Goal: Information Seeking & Learning: Learn about a topic

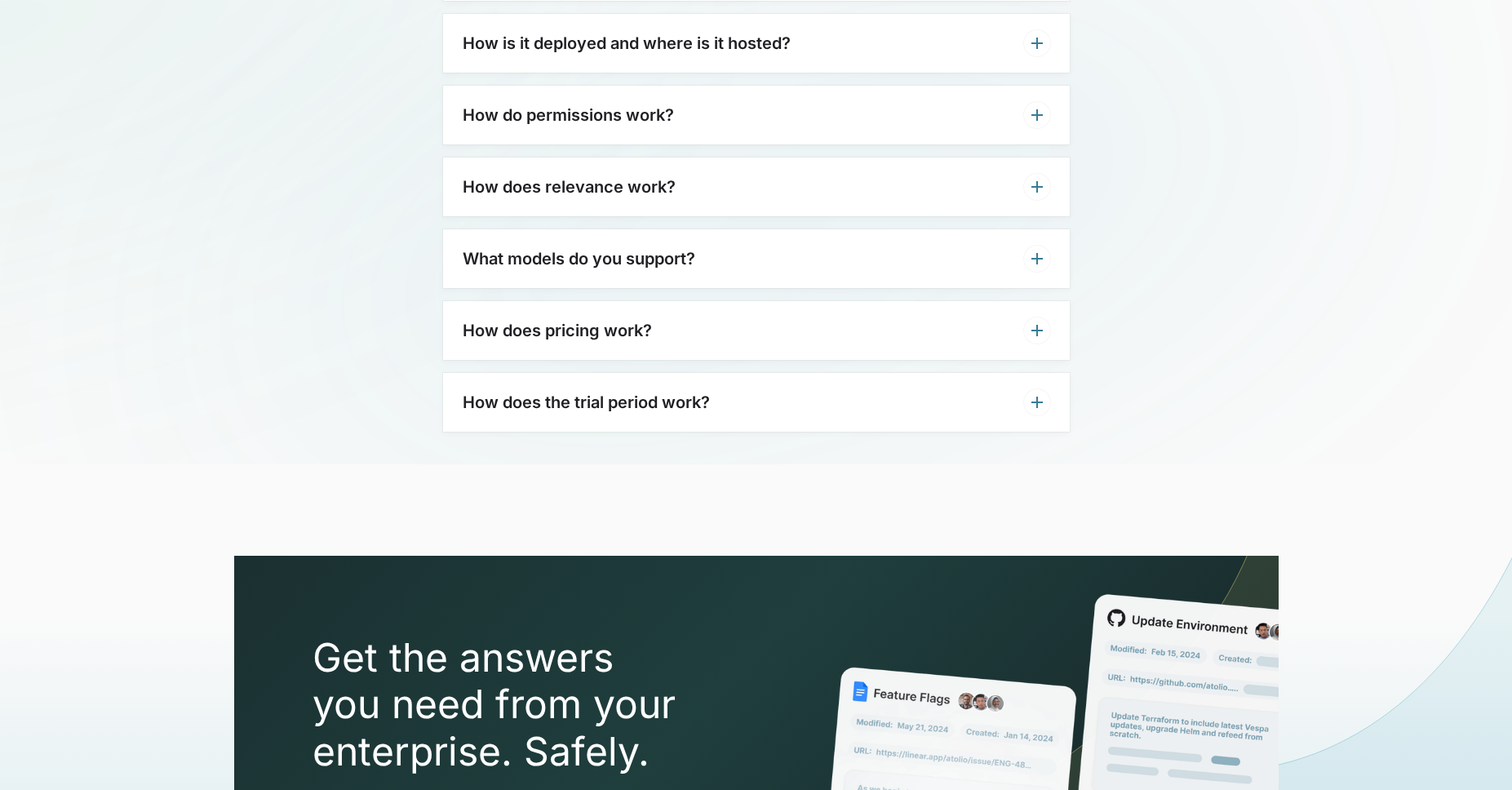
scroll to position [5703, 0]
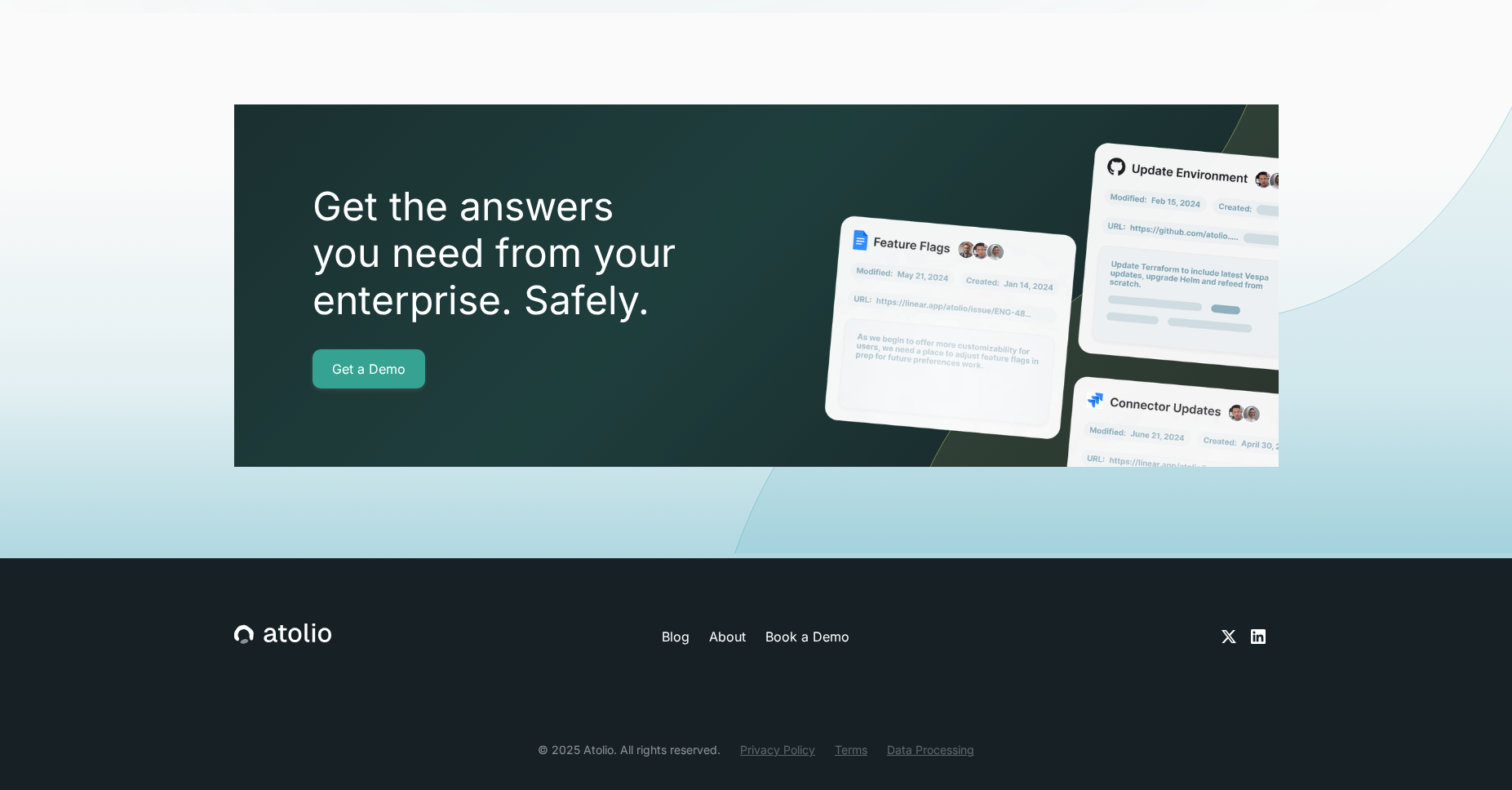
click at [737, 626] on link "About" at bounding box center [727, 636] width 37 height 20
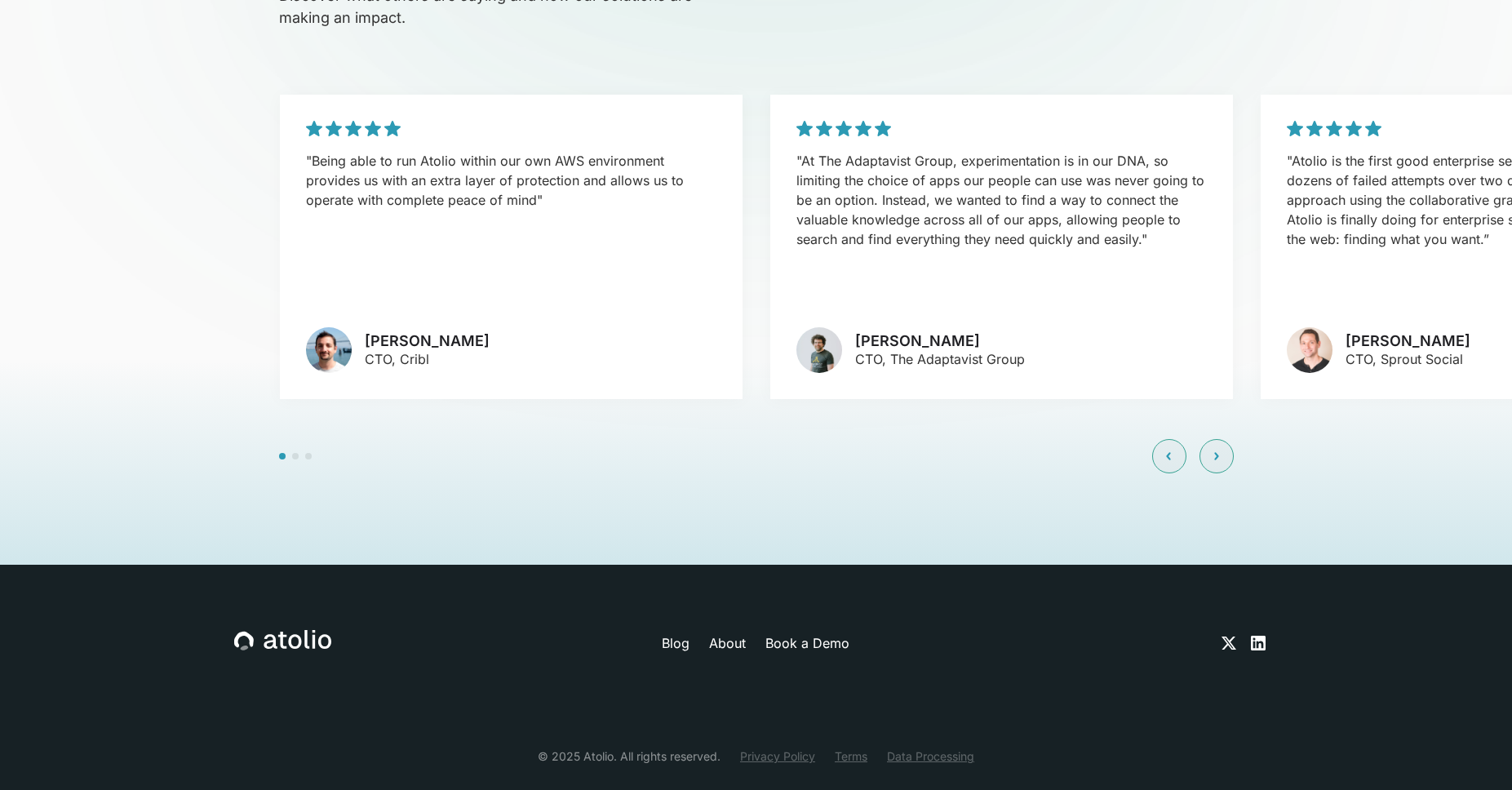
scroll to position [3939, 0]
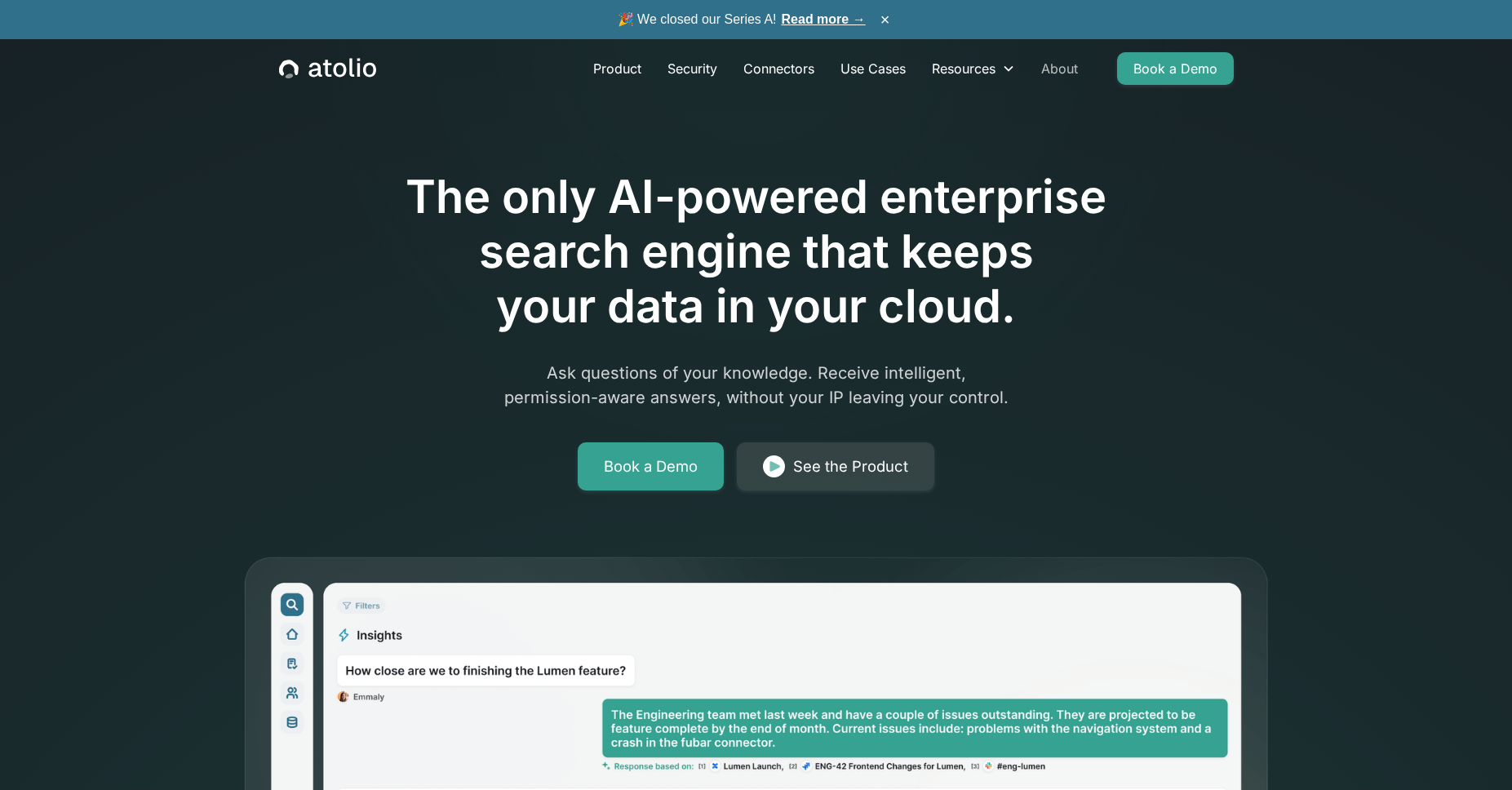
click at [1058, 69] on link "About" at bounding box center [1059, 68] width 63 height 32
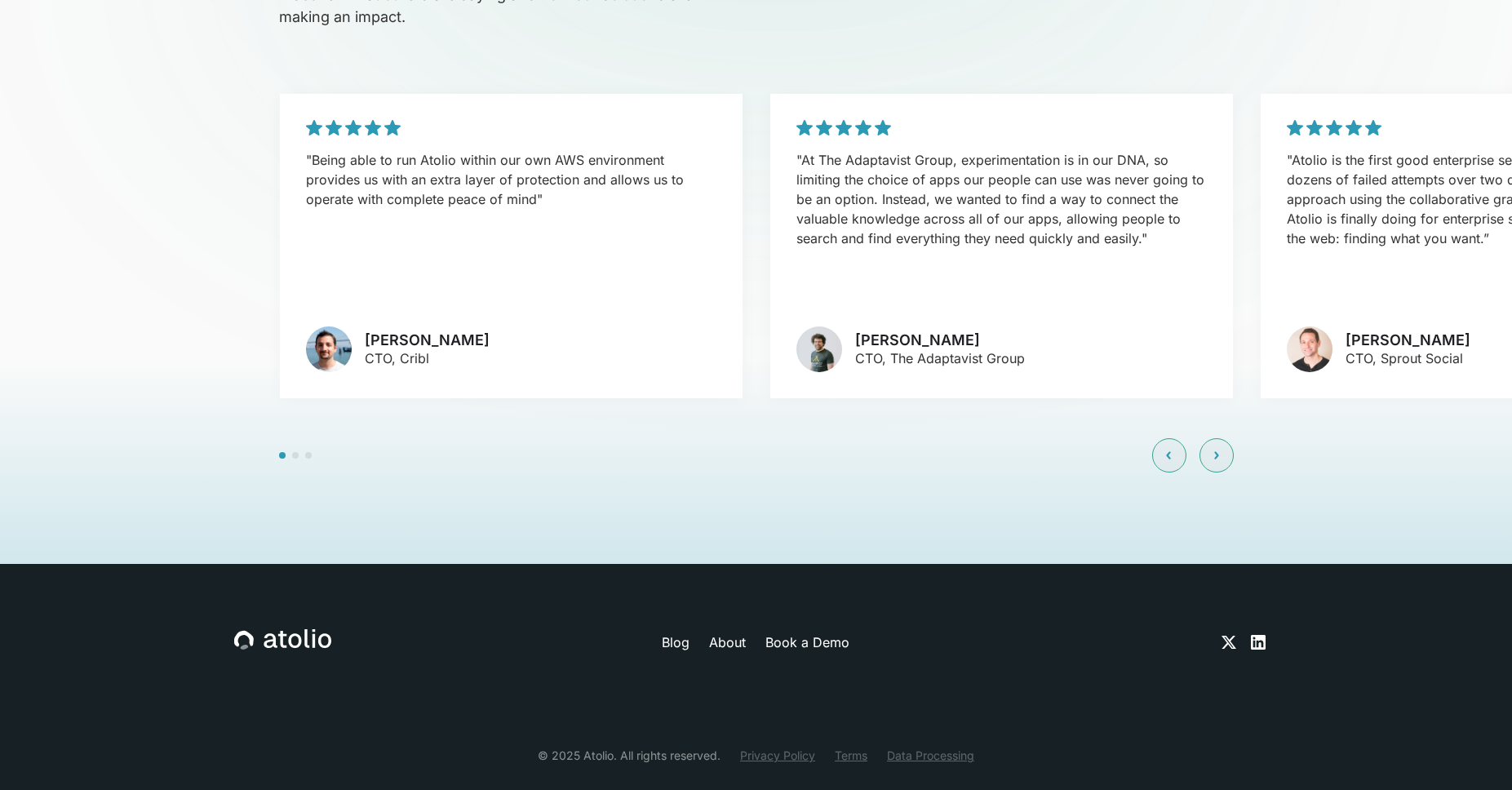
scroll to position [610, 0]
